Goal: Information Seeking & Learning: Check status

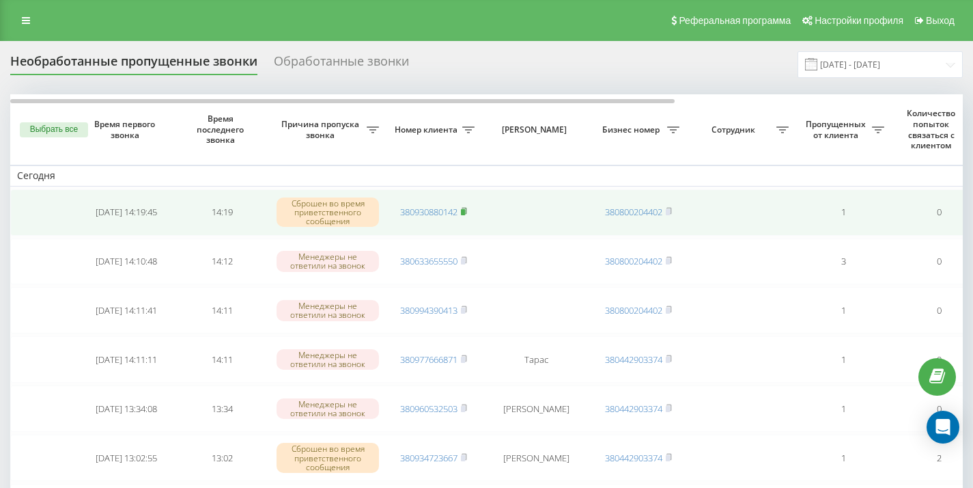
click at [465, 210] on rect at bounding box center [463, 212] width 4 height 6
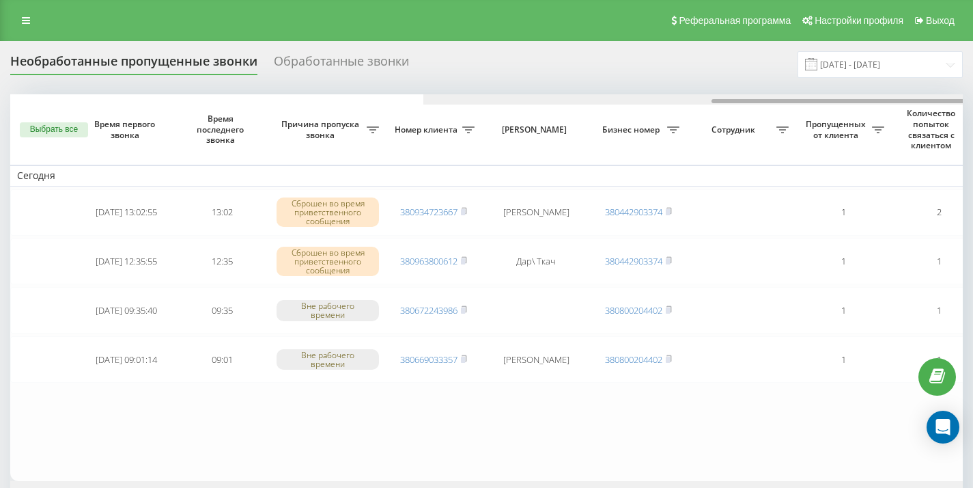
scroll to position [0, 413]
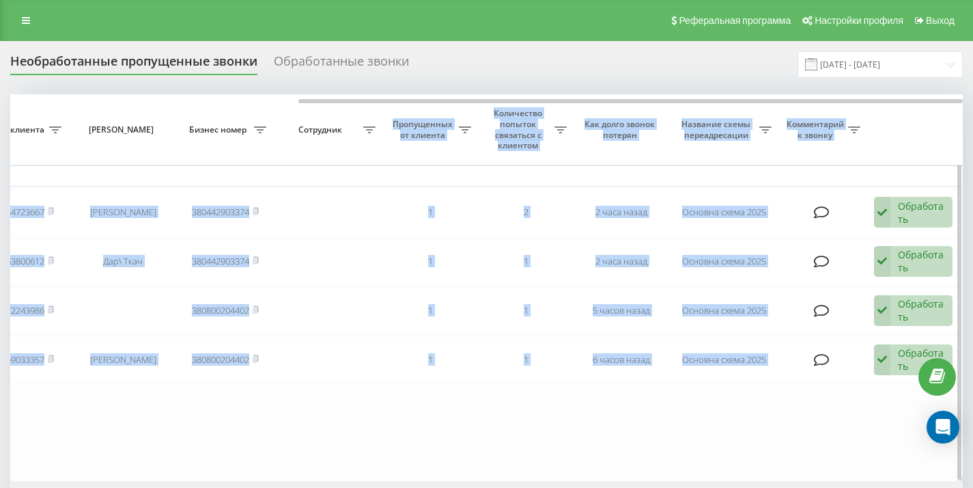
drag, startPoint x: 276, startPoint y: 103, endPoint x: 376, endPoint y: 104, distance: 99.7
click at [376, 104] on div "Выбрать все Время первого звонка Время последнего звонка Причина пропуска звонк…" at bounding box center [486, 287] width 953 height 387
click at [494, 156] on th "Количество попыток связаться с клиентом" at bounding box center [526, 129] width 96 height 70
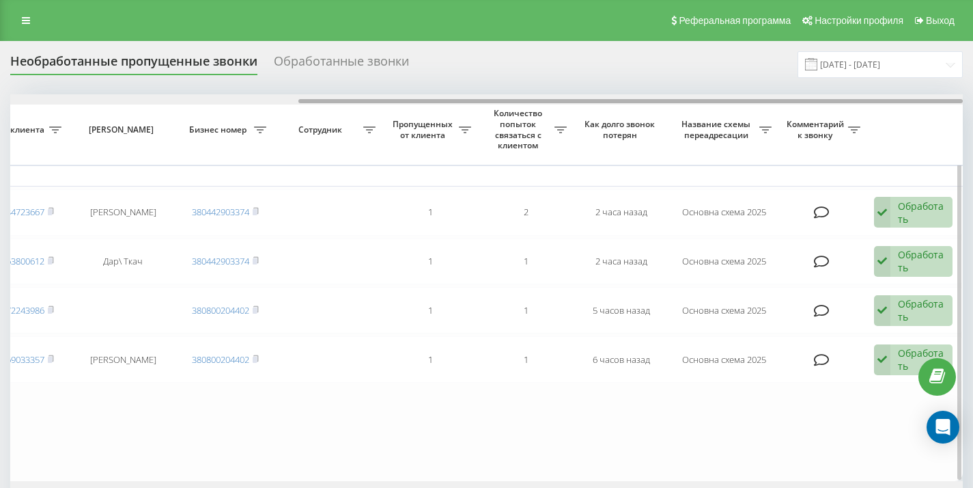
drag, startPoint x: 494, startPoint y: 156, endPoint x: 546, endPoint y: 125, distance: 60.1
click at [546, 125] on div "Выбрать все Время первого звонка Время последнего звонка Причина пропуска звонк…" at bounding box center [486, 287] width 953 height 387
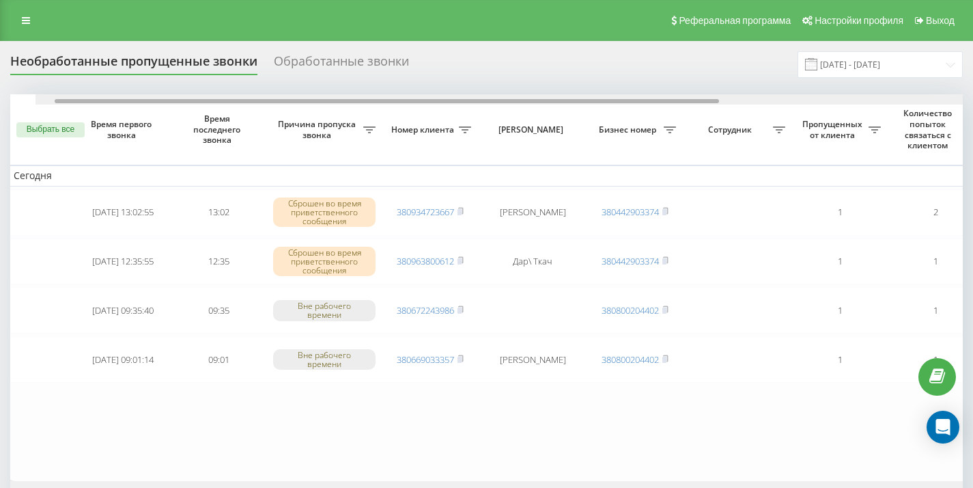
scroll to position [0, 0]
drag, startPoint x: 546, startPoint y: 125, endPoint x: 150, endPoint y: 104, distance: 396.0
click at [150, 104] on div at bounding box center [486, 99] width 953 height 10
click at [65, 57] on div "Необработанные пропущенные звонки" at bounding box center [133, 64] width 247 height 21
click at [311, 63] on div "Обработанные звонки" at bounding box center [341, 64] width 135 height 21
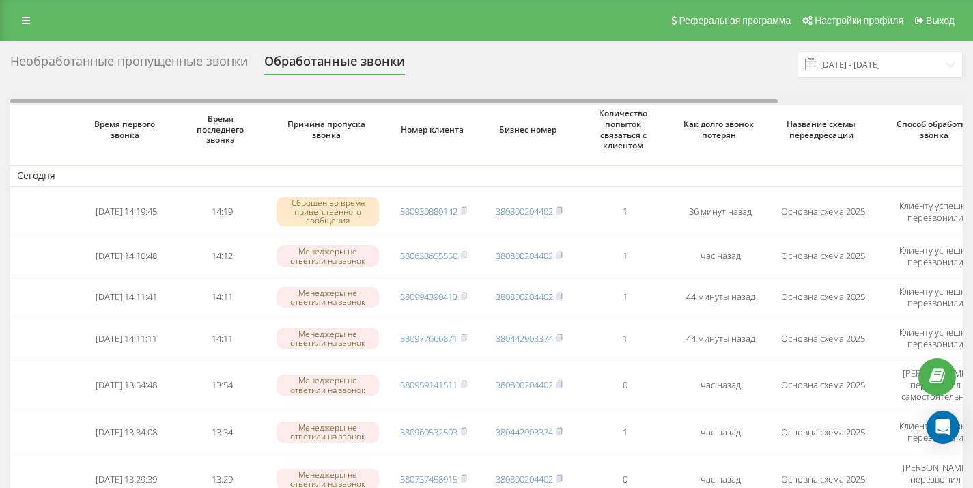
click at [272, 102] on div at bounding box center [394, 101] width 768 height 4
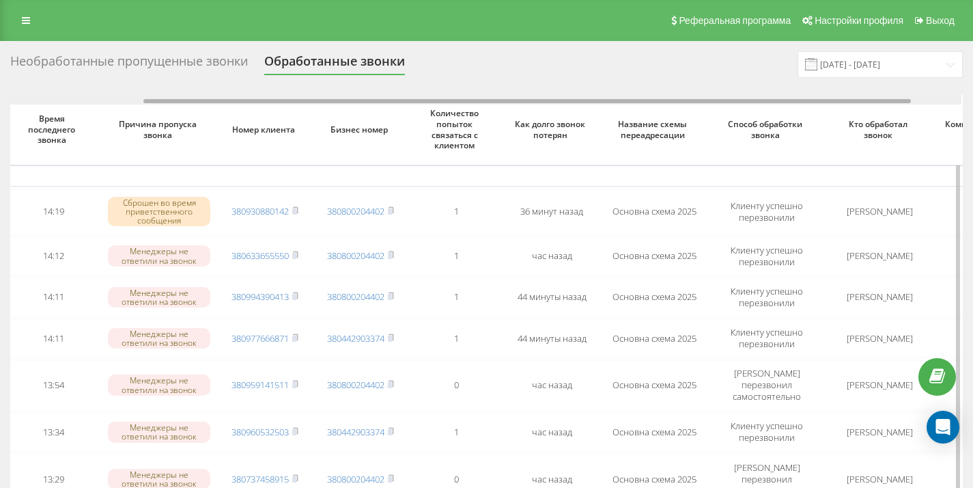
scroll to position [0, 169]
drag, startPoint x: 0, startPoint y: 0, endPoint x: 409, endPoint y: 107, distance: 422.9
click at [409, 107] on div "Время первого звонка Время последнего звонка Причина пропуска звонка Номер клие…" at bounding box center [486, 466] width 953 height 745
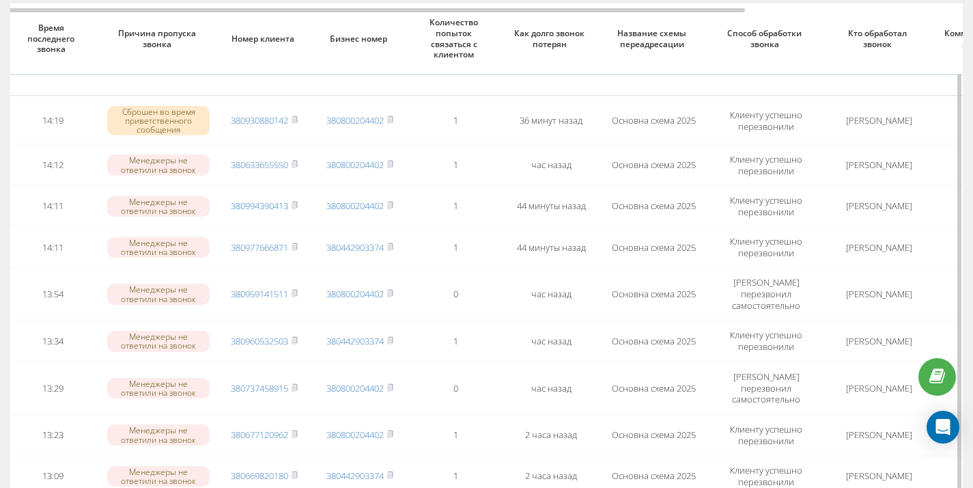
scroll to position [0, 0]
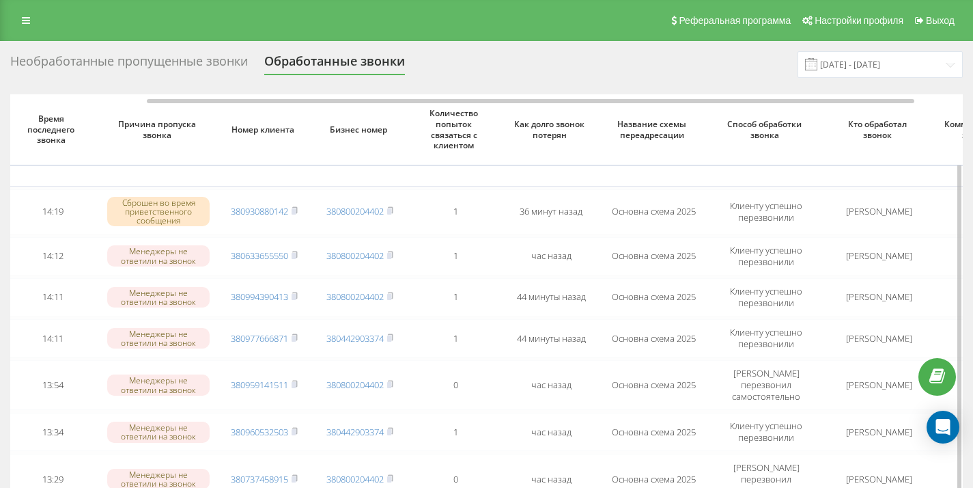
click at [240, 65] on div "Необработанные пропущенные звонки" at bounding box center [129, 64] width 238 height 21
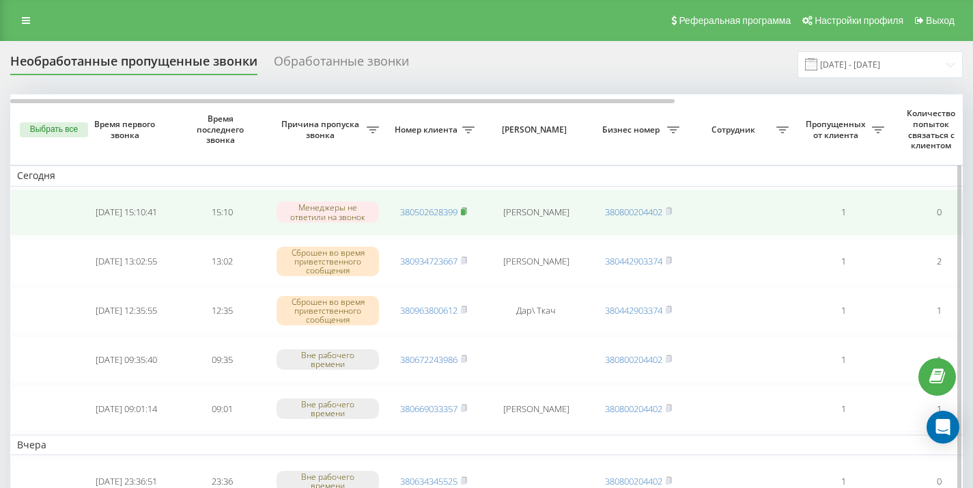
click at [462, 212] on rect at bounding box center [463, 212] width 4 height 6
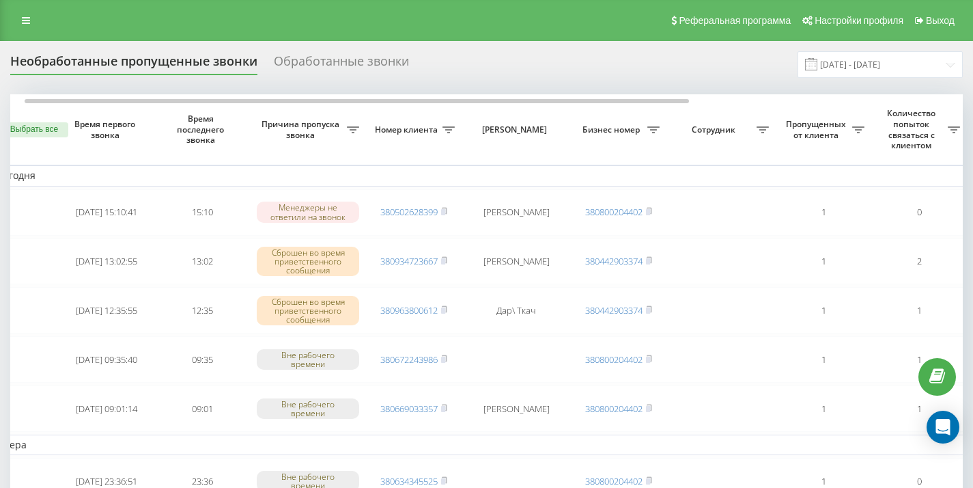
scroll to position [0, 20]
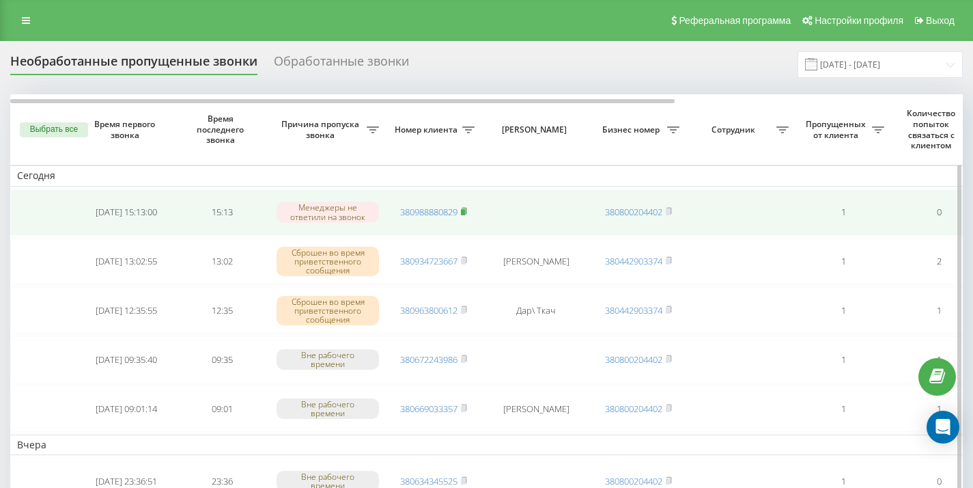
click at [464, 208] on icon at bounding box center [464, 211] width 6 height 8
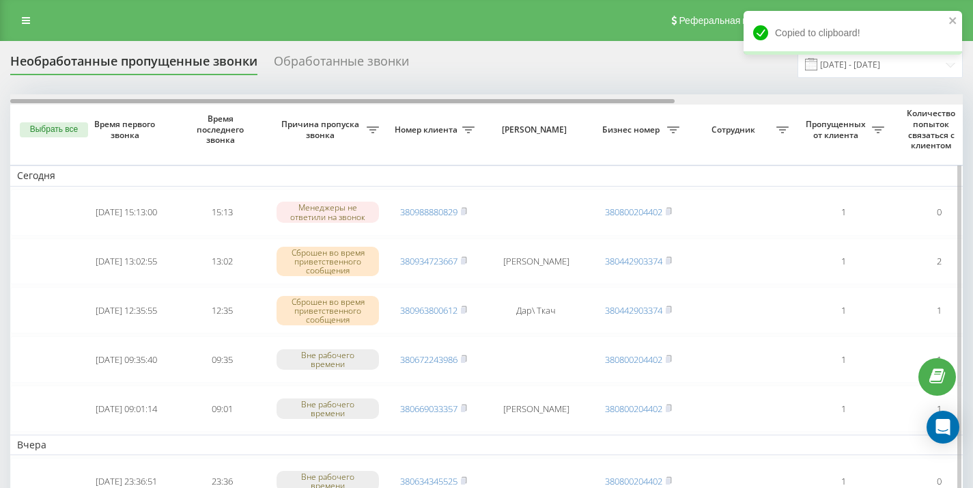
click at [100, 103] on div at bounding box center [486, 99] width 953 height 10
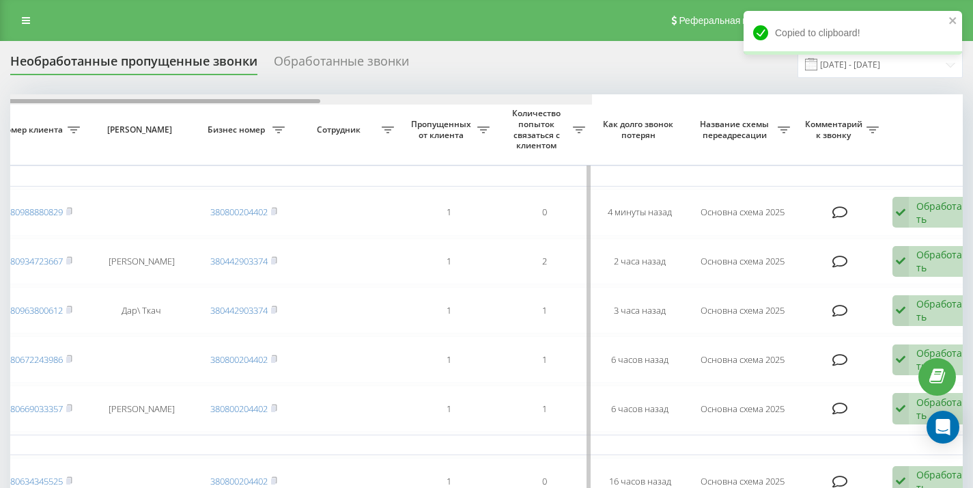
scroll to position [0, 413]
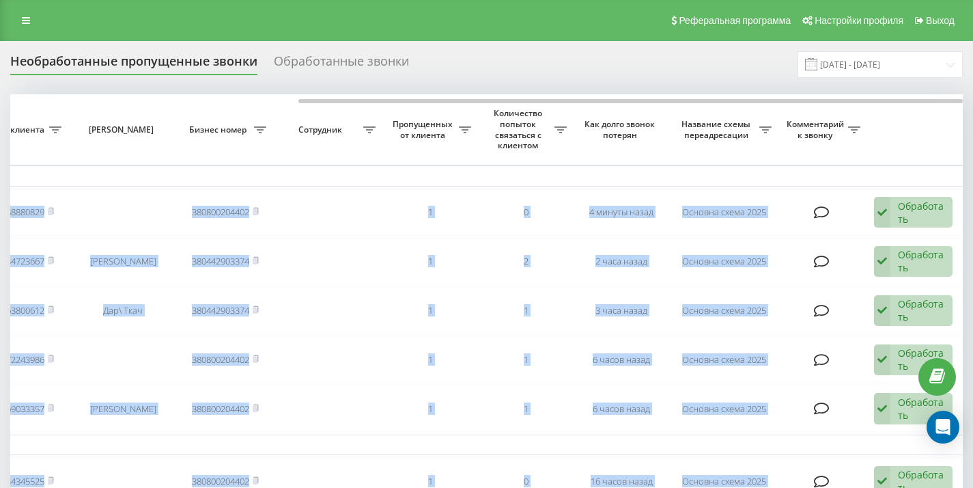
drag, startPoint x: 100, startPoint y: 103, endPoint x: 0, endPoint y: 100, distance: 100.4
click at [36, 98] on div at bounding box center [486, 99] width 953 height 10
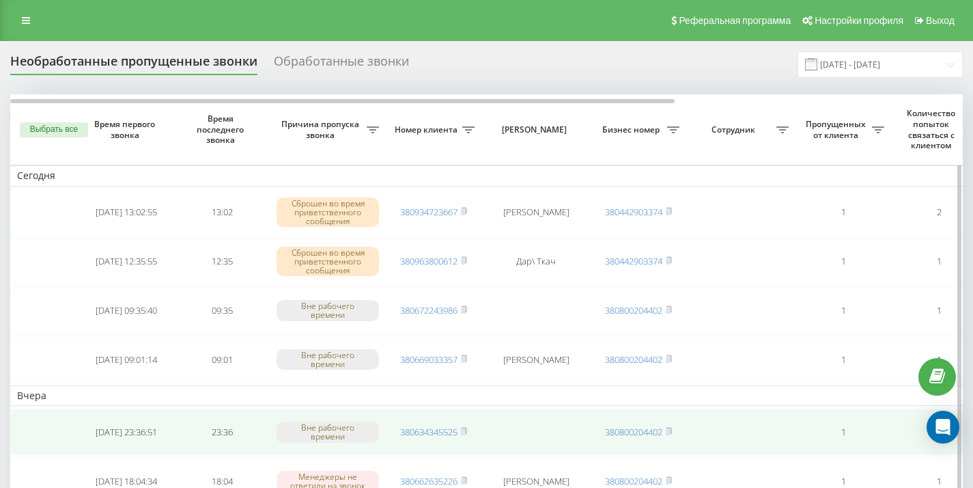
click at [27, 18] on icon at bounding box center [26, 21] width 8 height 10
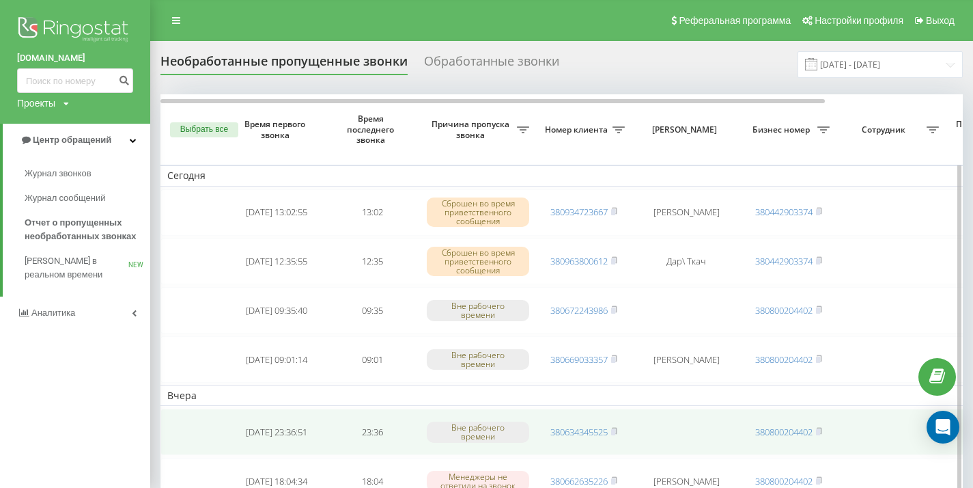
click at [57, 253] on link "Звонки в реальном времени NEW" at bounding box center [88, 268] width 126 height 38
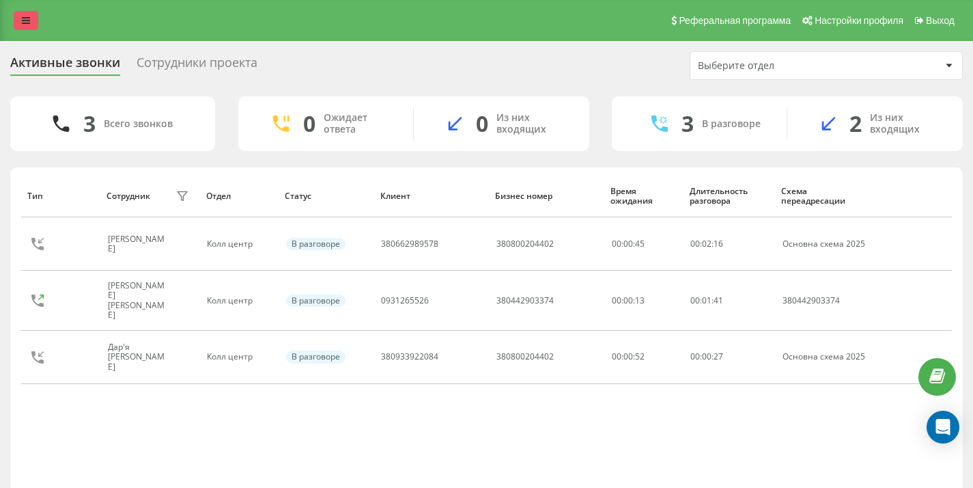
click at [23, 20] on icon at bounding box center [26, 21] width 8 height 10
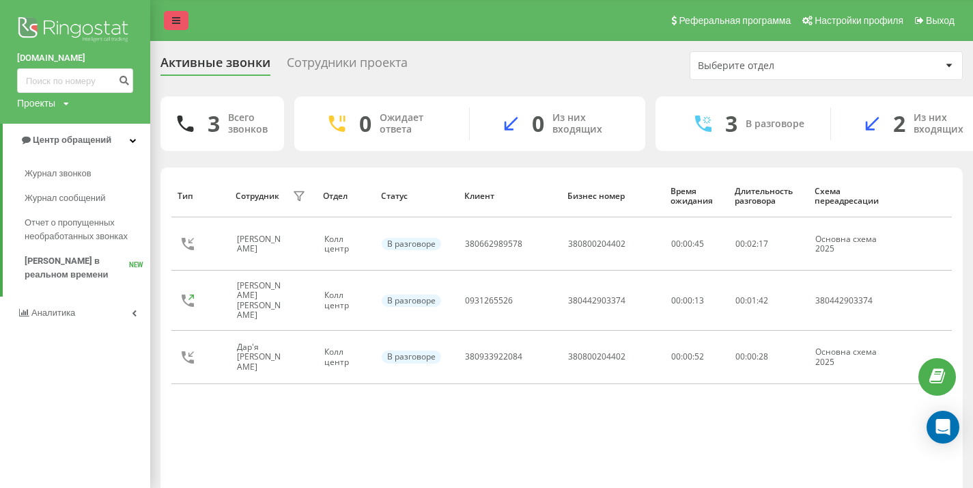
click at [176, 20] on icon at bounding box center [176, 21] width 8 height 10
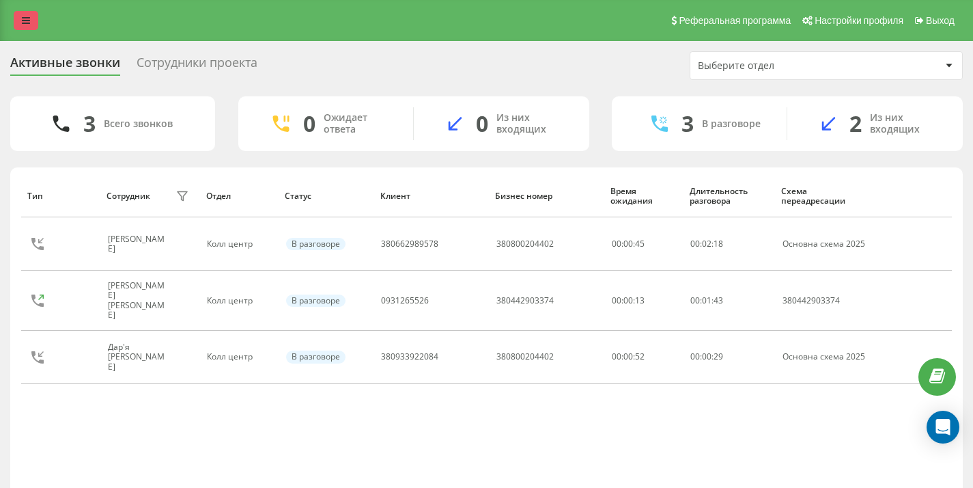
click at [173, 66] on div "Сотрудники проекта" at bounding box center [197, 65] width 121 height 21
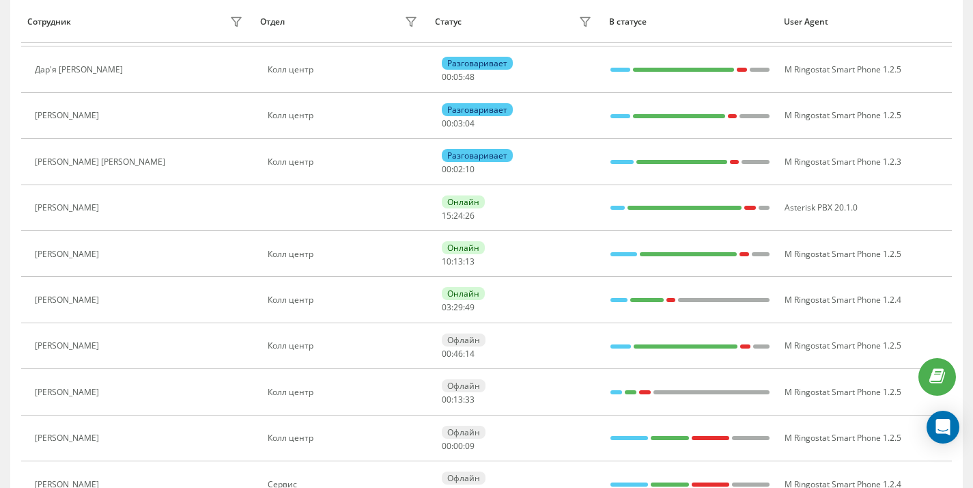
scroll to position [220, 0]
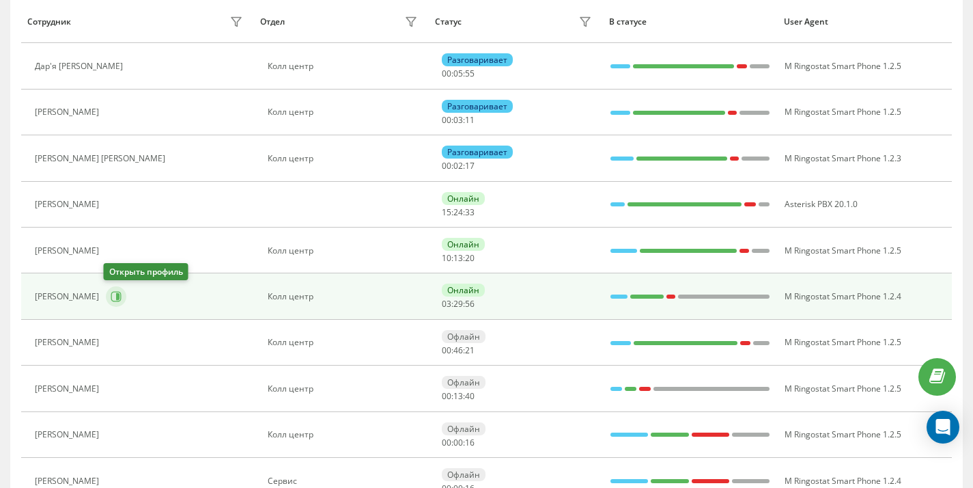
click at [116, 297] on icon at bounding box center [117, 296] width 3 height 7
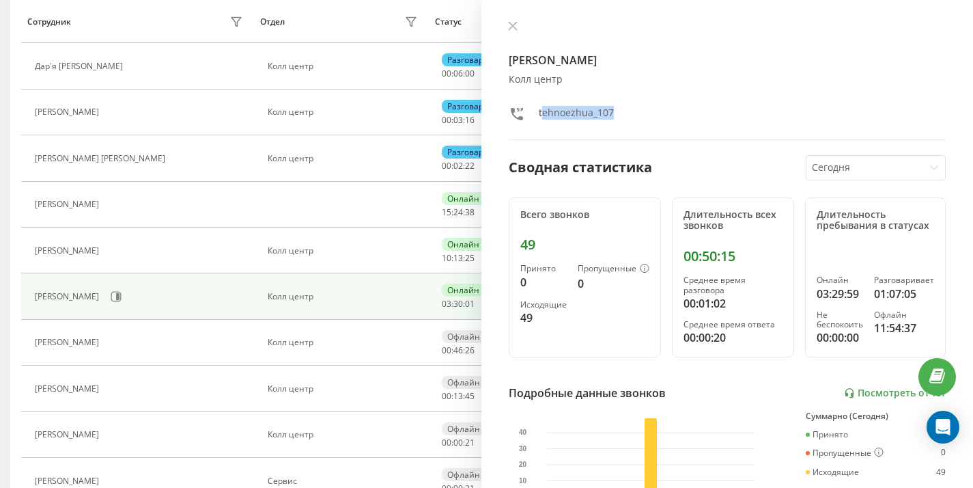
drag, startPoint x: 115, startPoint y: 297, endPoint x: 542, endPoint y: 117, distance: 463.1
click at [542, 117] on div "tehnoezhua_107" at bounding box center [573, 116] width 128 height 20
click at [670, 122] on div "tehnoezhua_107" at bounding box center [727, 116] width 437 height 20
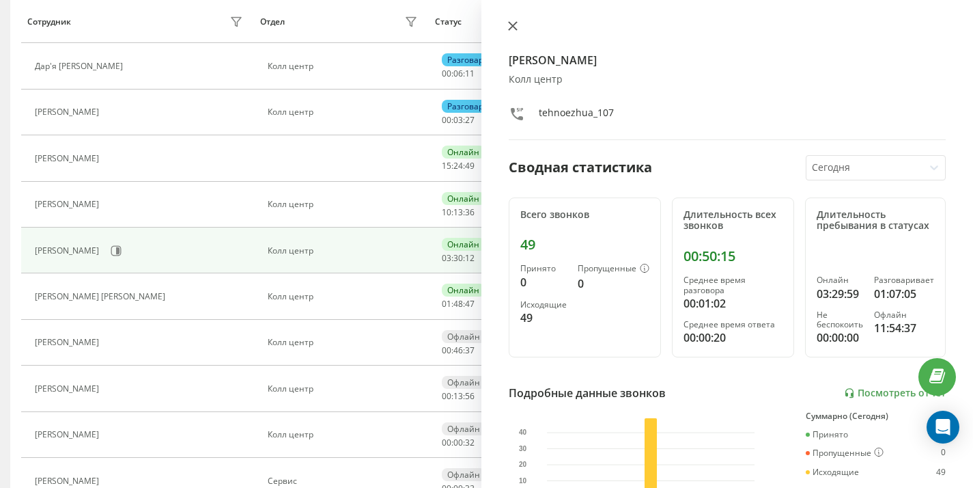
drag, startPoint x: 542, startPoint y: 117, endPoint x: 512, endPoint y: 24, distance: 98.3
click at [512, 24] on icon at bounding box center [513, 26] width 10 height 10
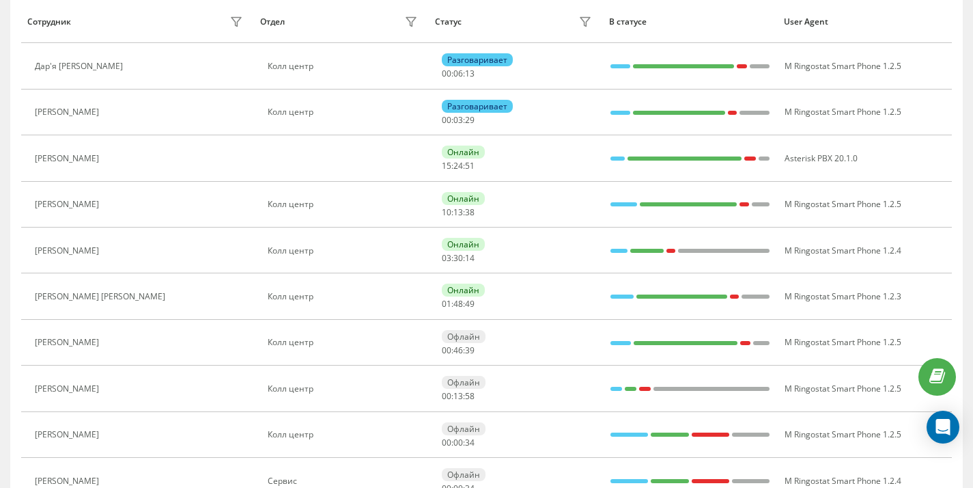
click at [324, 255] on td "Колл центр" at bounding box center [341, 250] width 175 height 46
click at [463, 245] on div "Онлайн" at bounding box center [463, 244] width 43 height 13
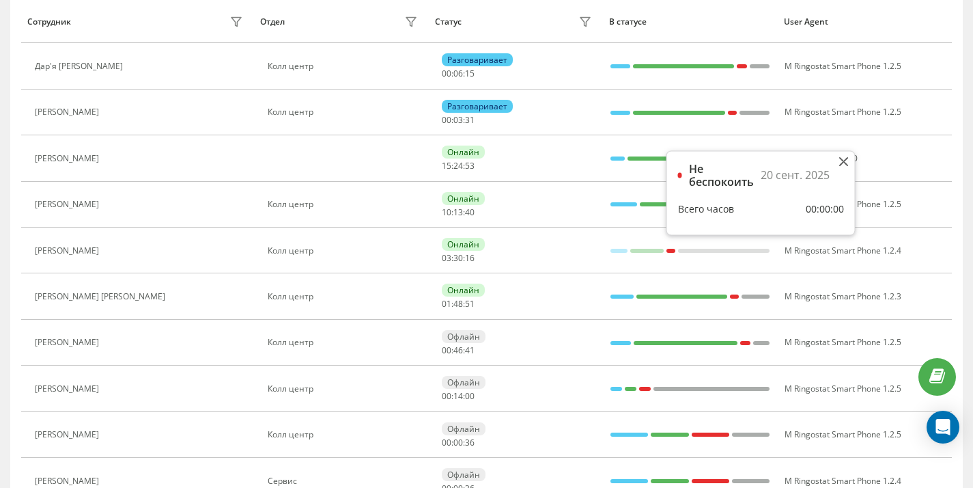
click at [669, 249] on div at bounding box center [671, 251] width 9 height 4
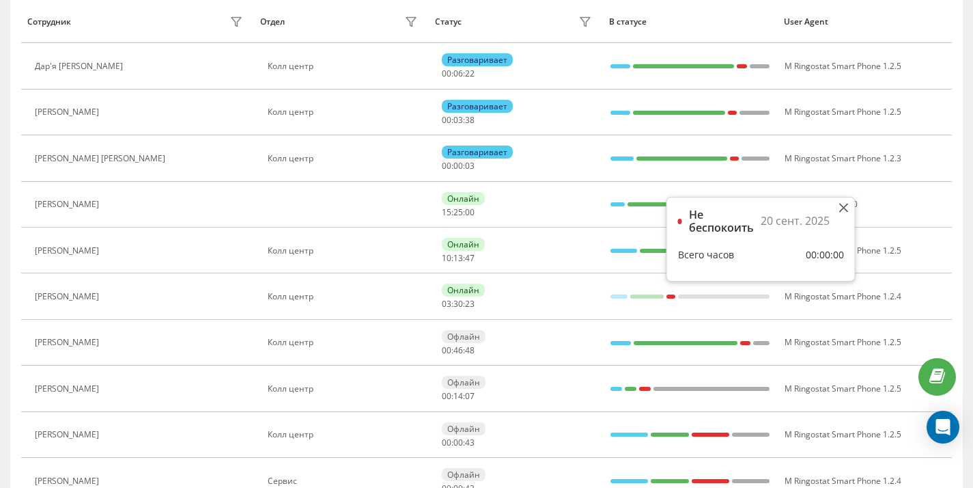
click at [184, 296] on div "Евгения Шпеко" at bounding box center [141, 296] width 212 height 19
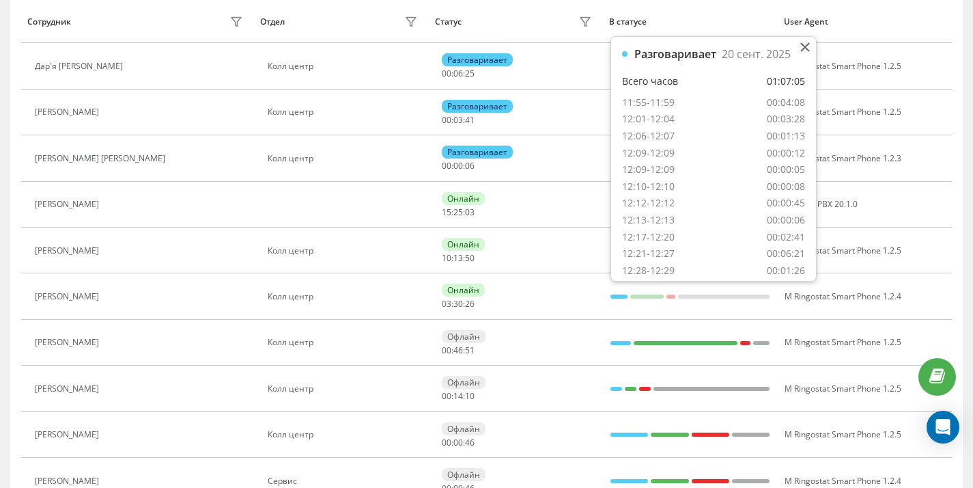
click at [617, 296] on div at bounding box center [619, 296] width 17 height 4
click at [656, 296] on div at bounding box center [646, 296] width 33 height 4
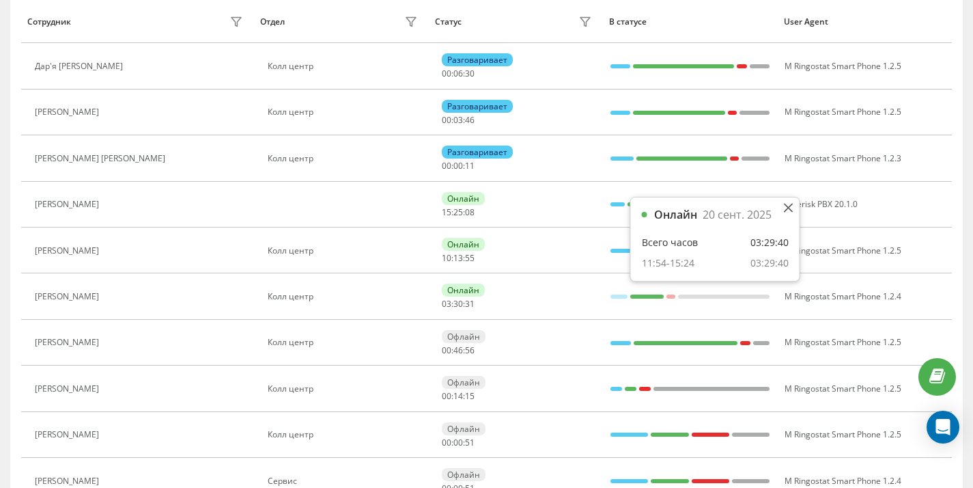
click at [676, 297] on div at bounding box center [691, 297] width 160 height 18
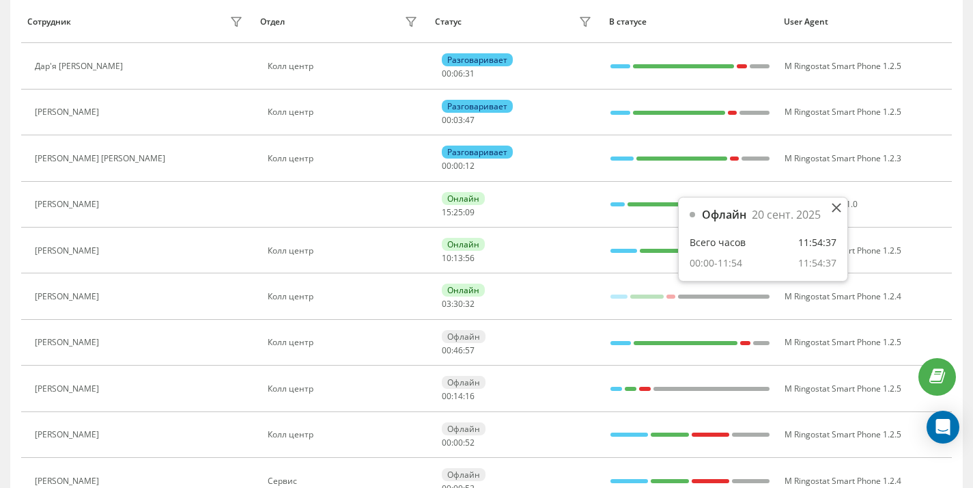
click at [699, 297] on div at bounding box center [724, 296] width 92 height 4
click at [836, 209] on icon at bounding box center [837, 208] width 10 height 10
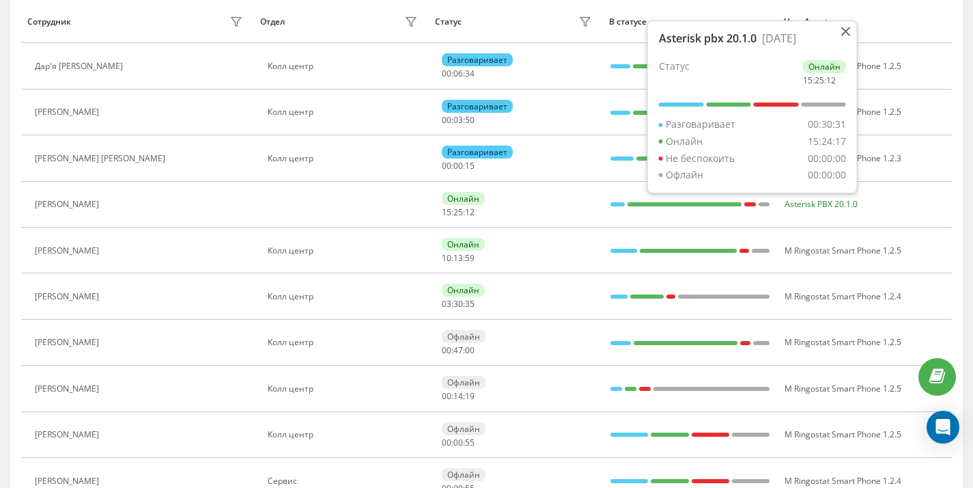
scroll to position [0, 0]
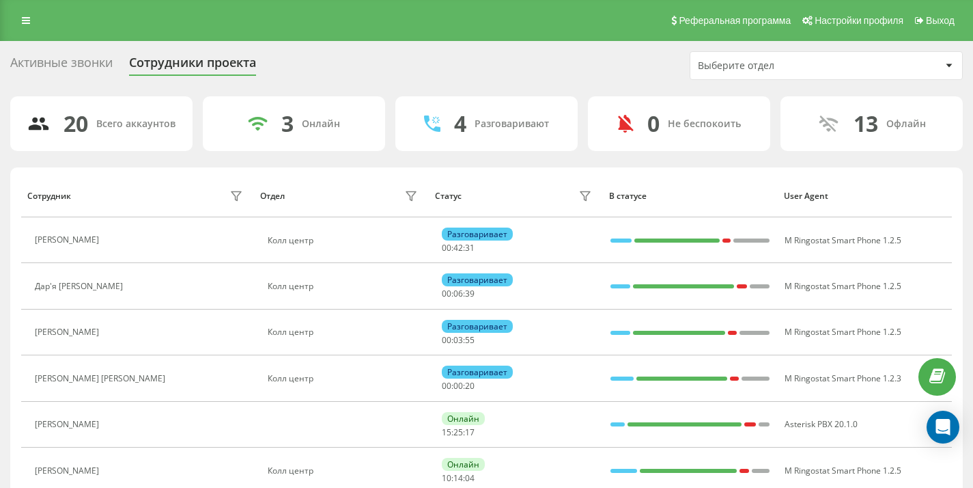
click at [27, 16] on icon at bounding box center [26, 21] width 8 height 10
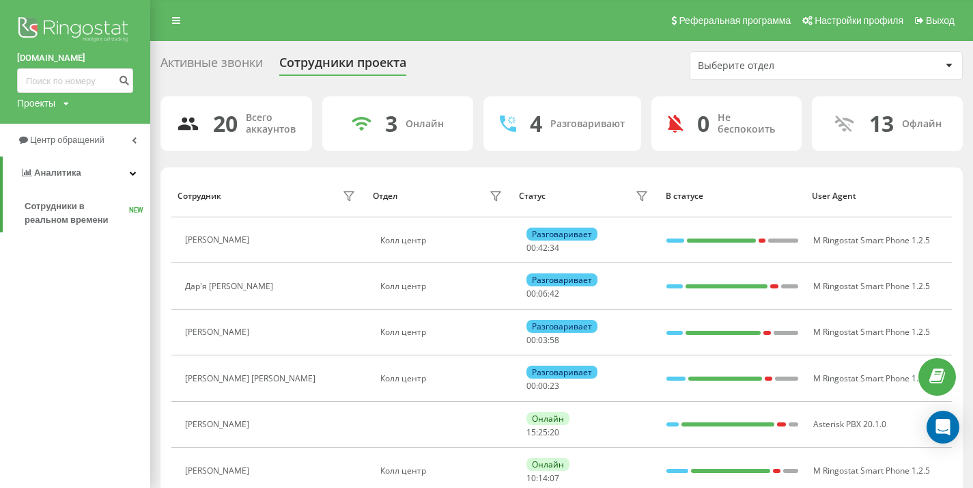
click at [132, 139] on icon at bounding box center [134, 140] width 5 height 7
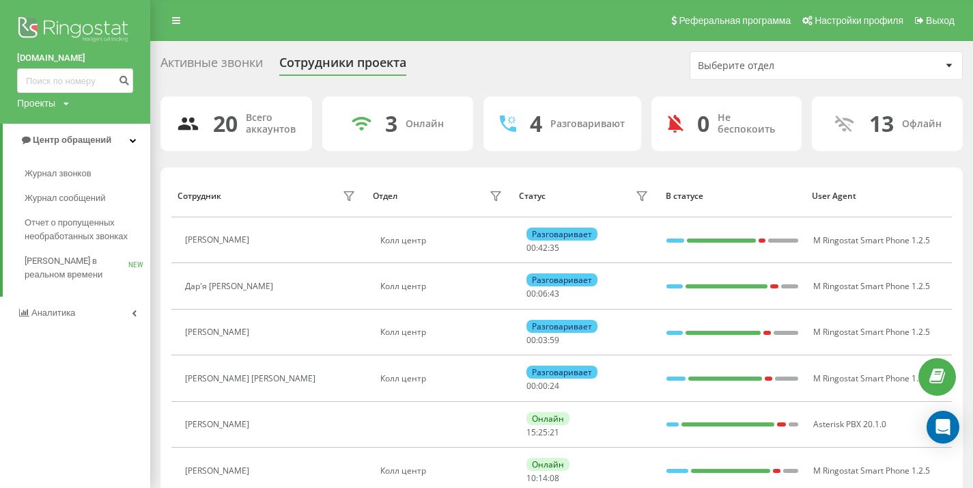
click at [58, 224] on span "Отчет о пропущенных необработанных звонках" at bounding box center [84, 229] width 119 height 27
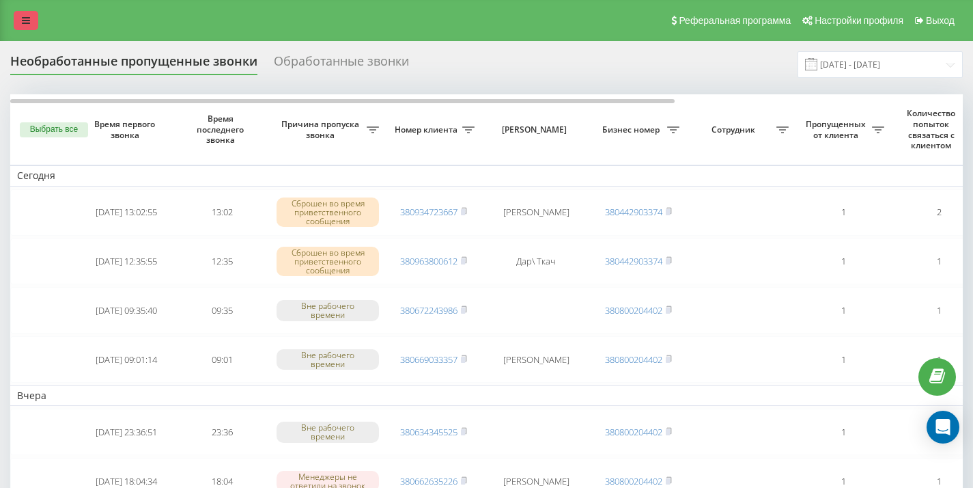
click at [25, 21] on icon at bounding box center [26, 21] width 8 height 10
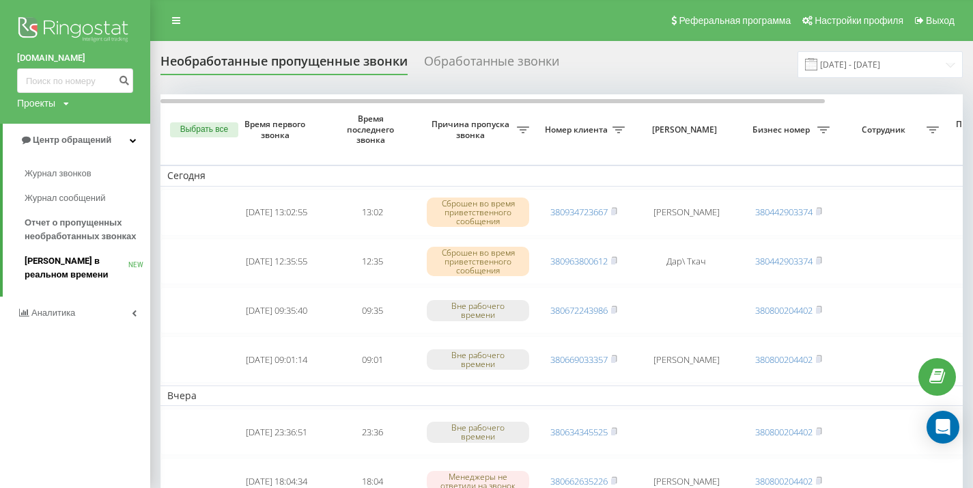
drag, startPoint x: 25, startPoint y: 21, endPoint x: 66, endPoint y: 266, distance: 248.6
click at [66, 266] on span "[PERSON_NAME] в реальном времени" at bounding box center [77, 267] width 104 height 27
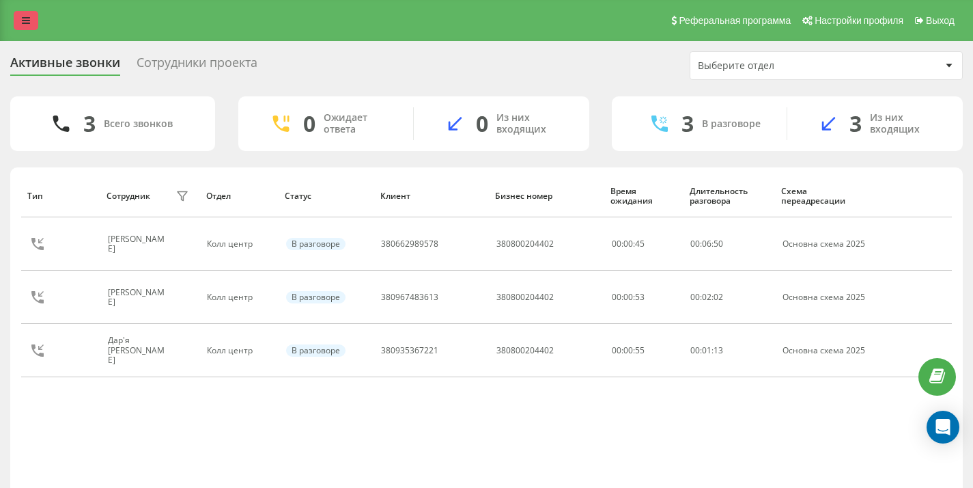
click at [26, 20] on icon at bounding box center [26, 21] width 8 height 10
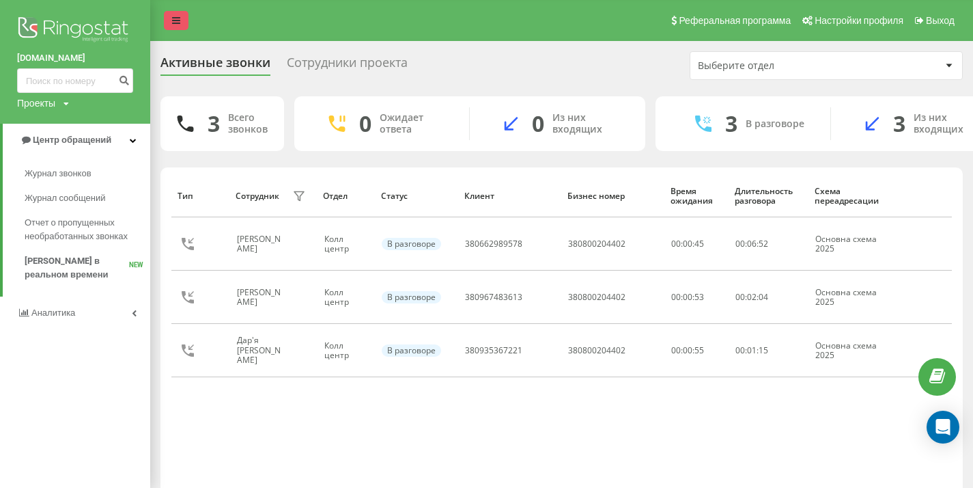
click at [45, 227] on span "Отчет о пропущенных необработанных звонках" at bounding box center [84, 229] width 119 height 27
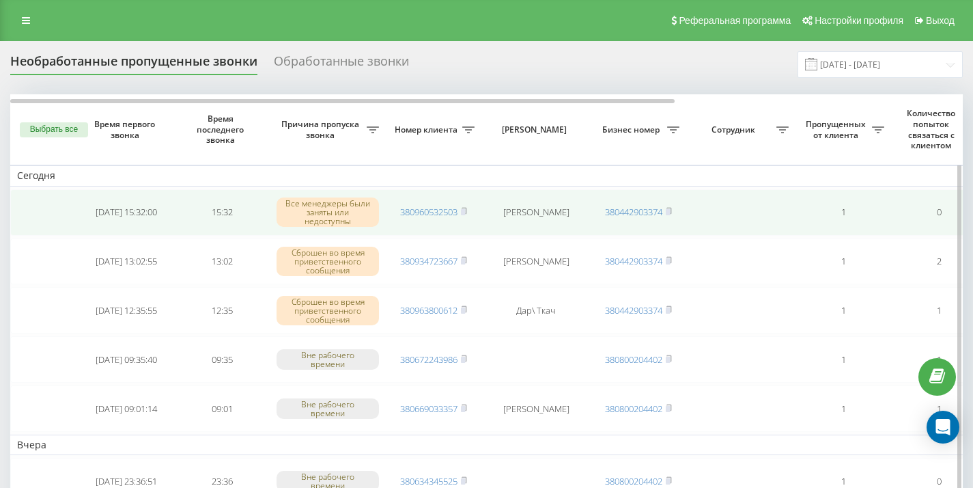
click at [468, 208] on td "380960532503" at bounding box center [434, 212] width 96 height 46
click at [464, 211] on rect at bounding box center [463, 212] width 4 height 6
click at [416, 212] on link "380997747291" at bounding box center [428, 212] width 57 height 12
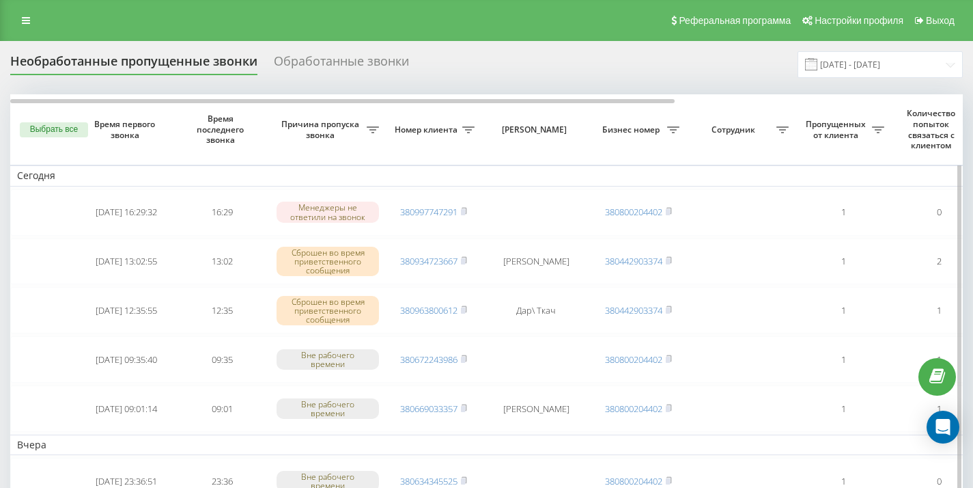
click at [382, 152] on th "Причина пропуска звонка" at bounding box center [328, 129] width 116 height 70
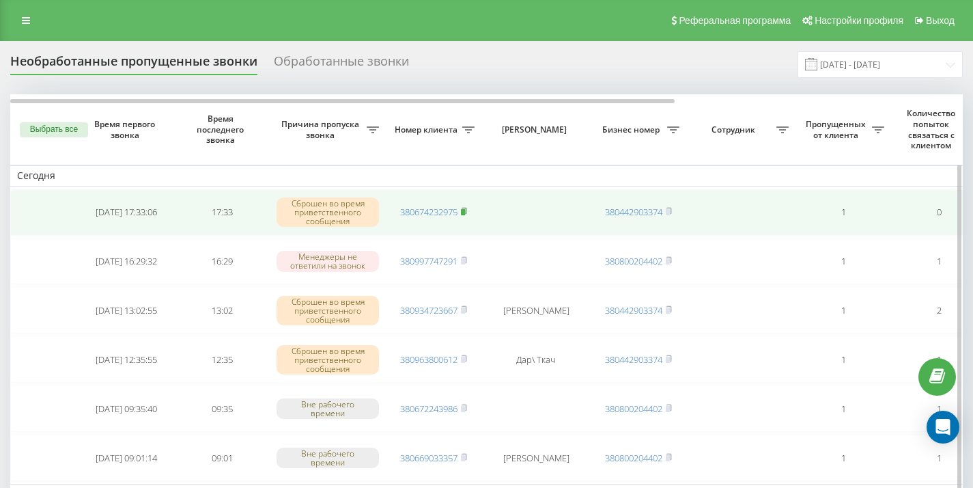
click at [465, 212] on rect at bounding box center [463, 212] width 4 height 6
click at [464, 211] on rect at bounding box center [463, 212] width 4 height 6
